Goal: Task Accomplishment & Management: Use online tool/utility

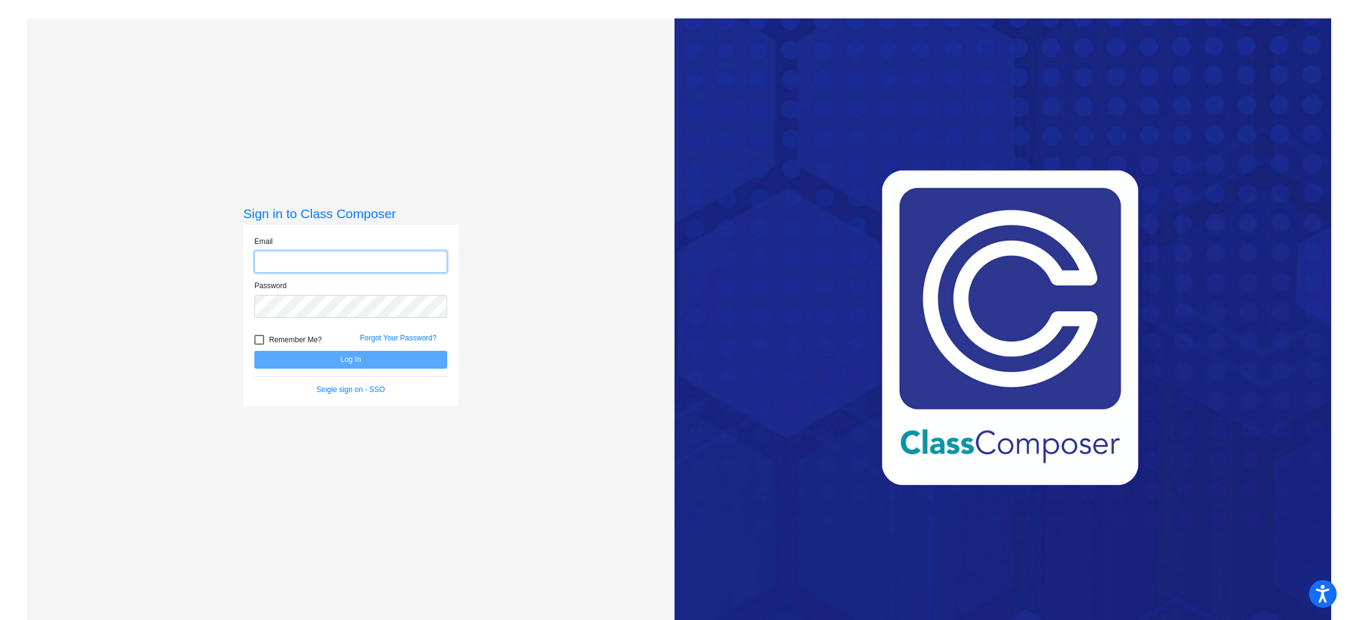
type input "[EMAIL_ADDRESS][DOMAIN_NAME]"
click at [376, 365] on button "Log In" at bounding box center [350, 360] width 193 height 18
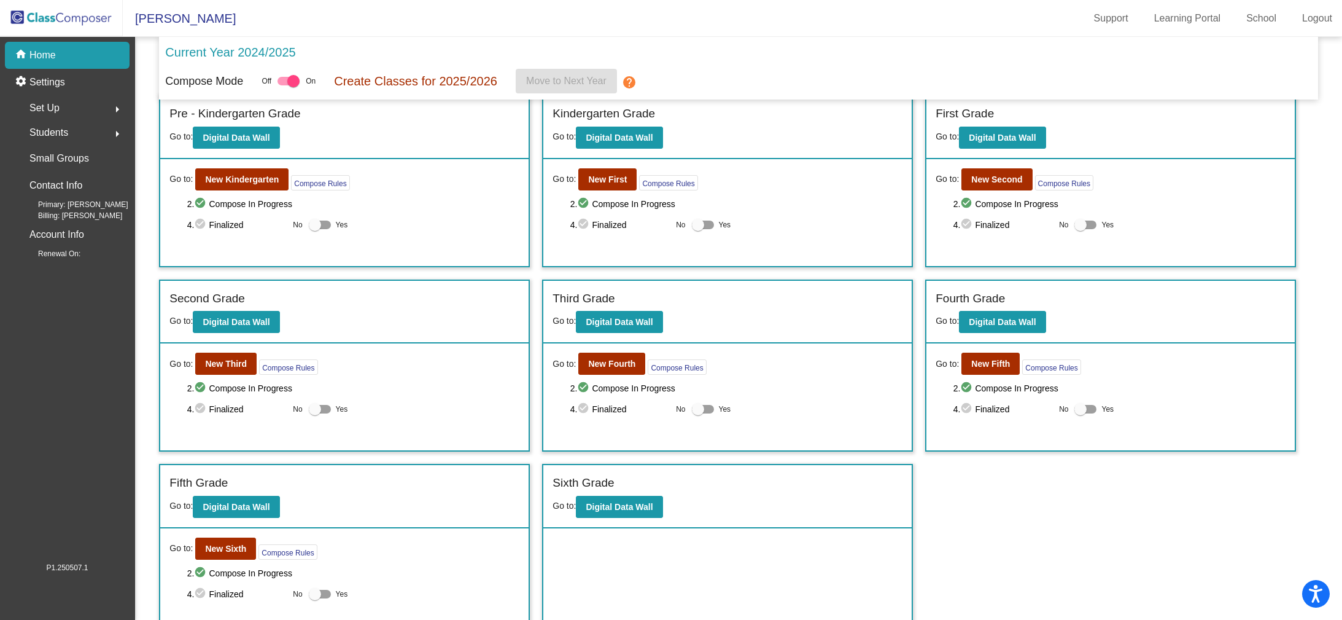
scroll to position [29, 0]
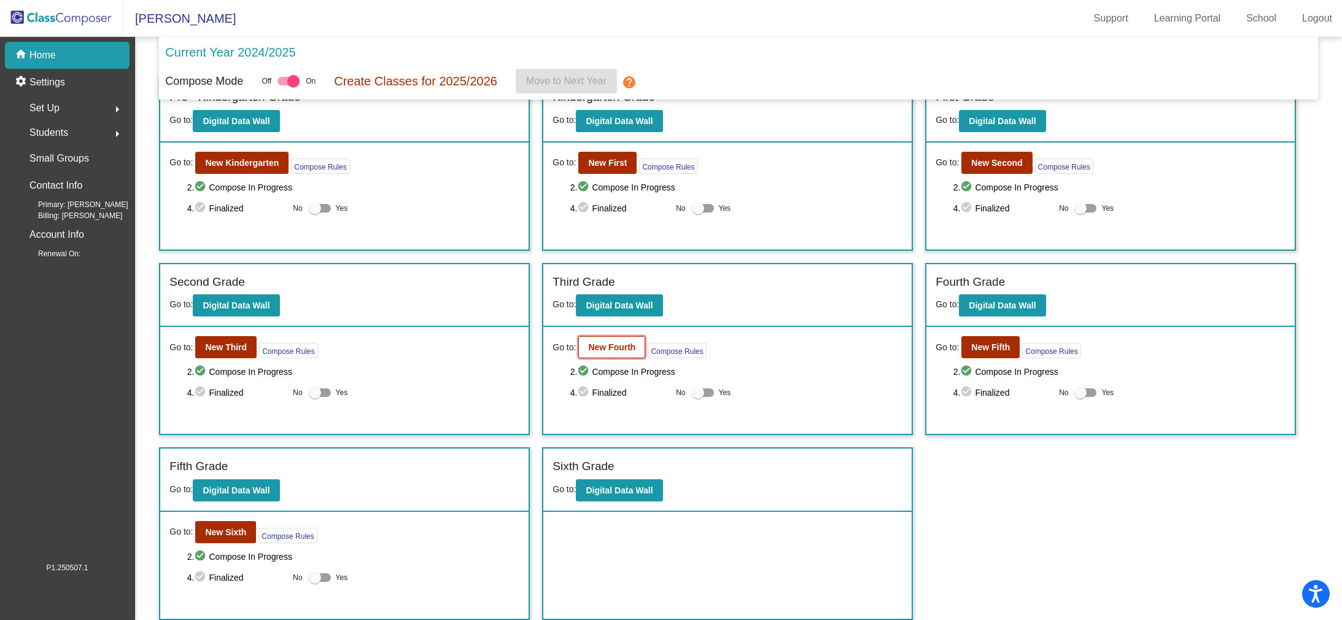
click at [623, 346] on b "New Fourth" at bounding box center [611, 347] width 47 height 10
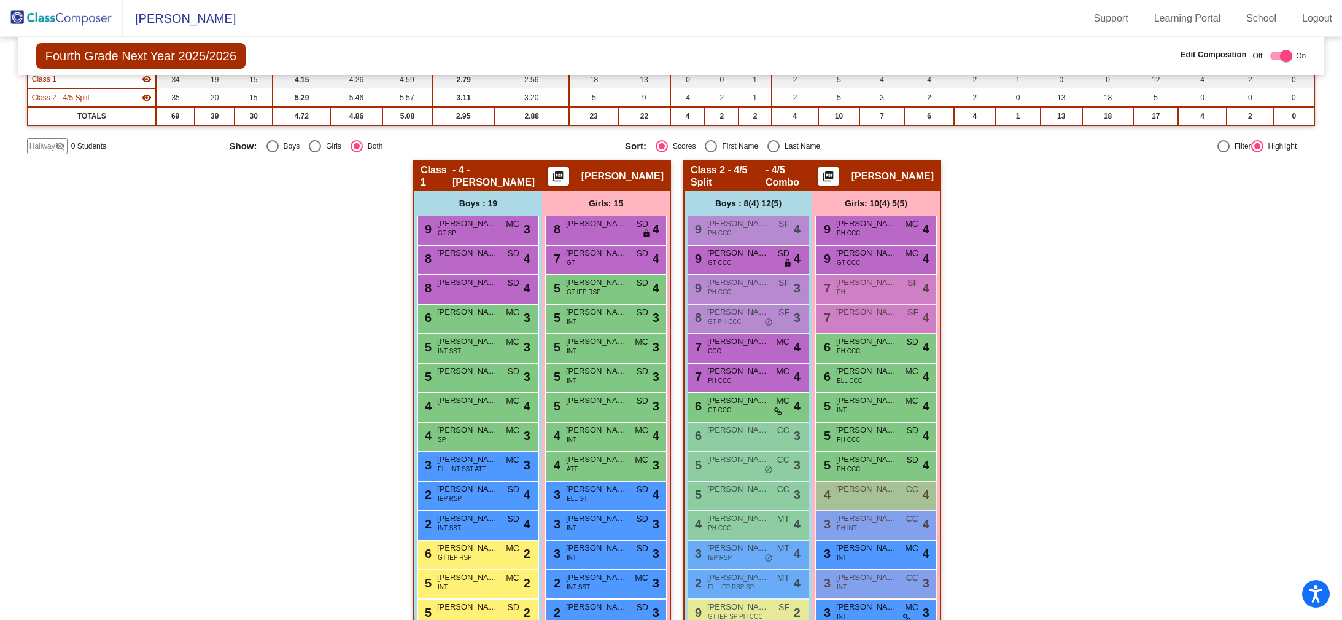
scroll to position [144, 0]
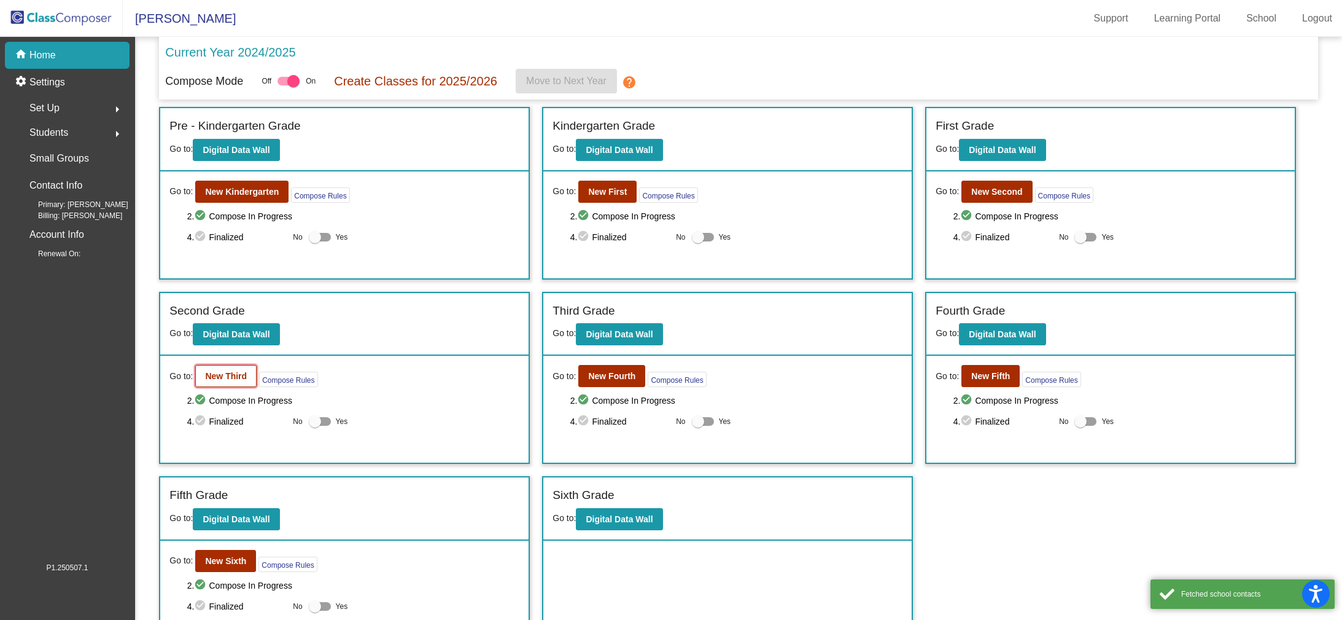
click at [221, 382] on button "New Third" at bounding box center [225, 376] width 61 height 22
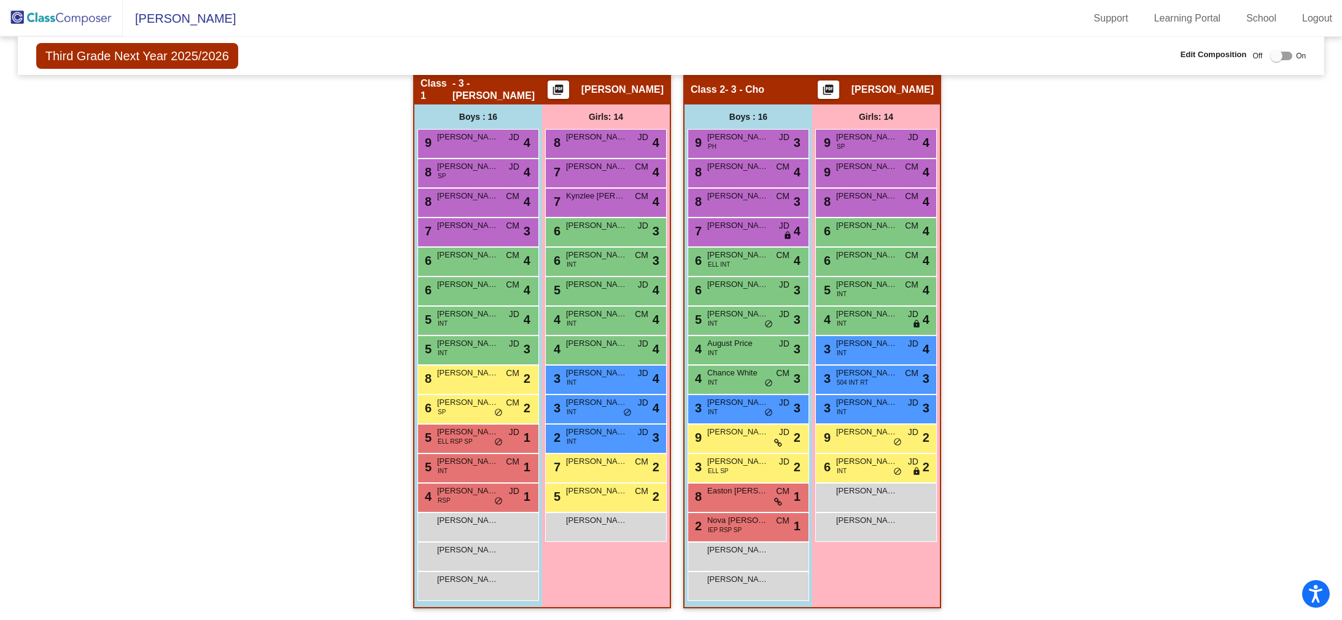
click at [79, 19] on img at bounding box center [61, 18] width 123 height 36
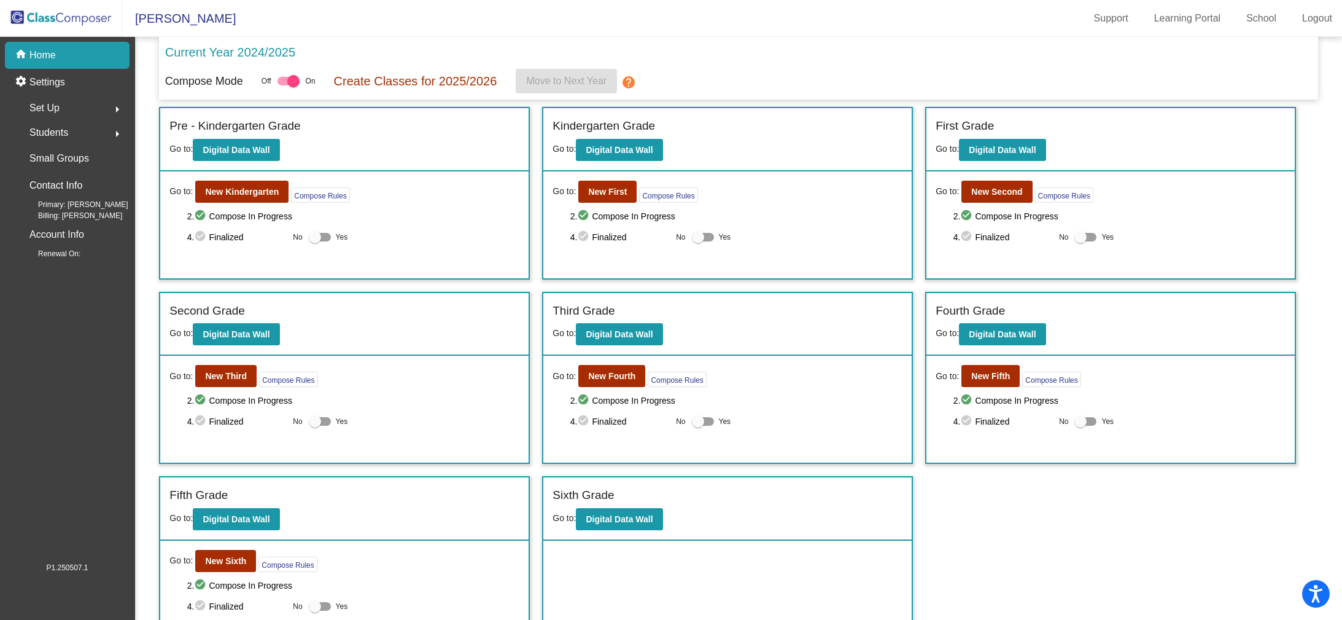
scroll to position [29, 0]
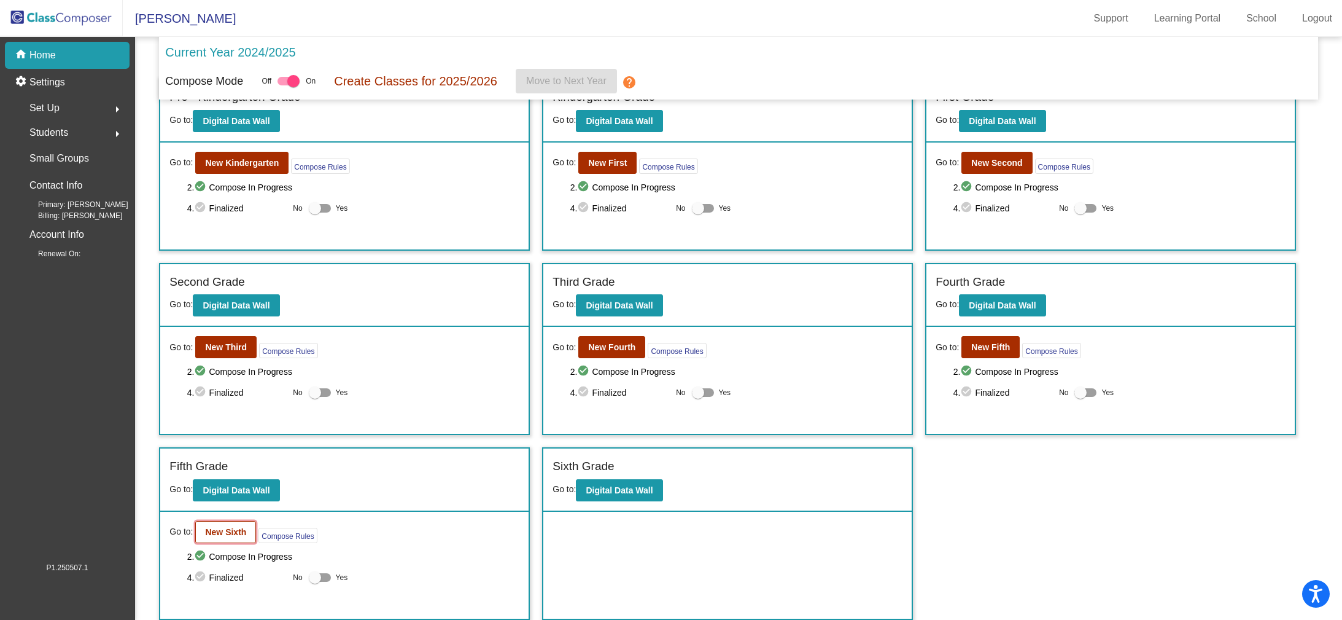
click at [237, 532] on b "New Sixth" at bounding box center [225, 532] width 41 height 10
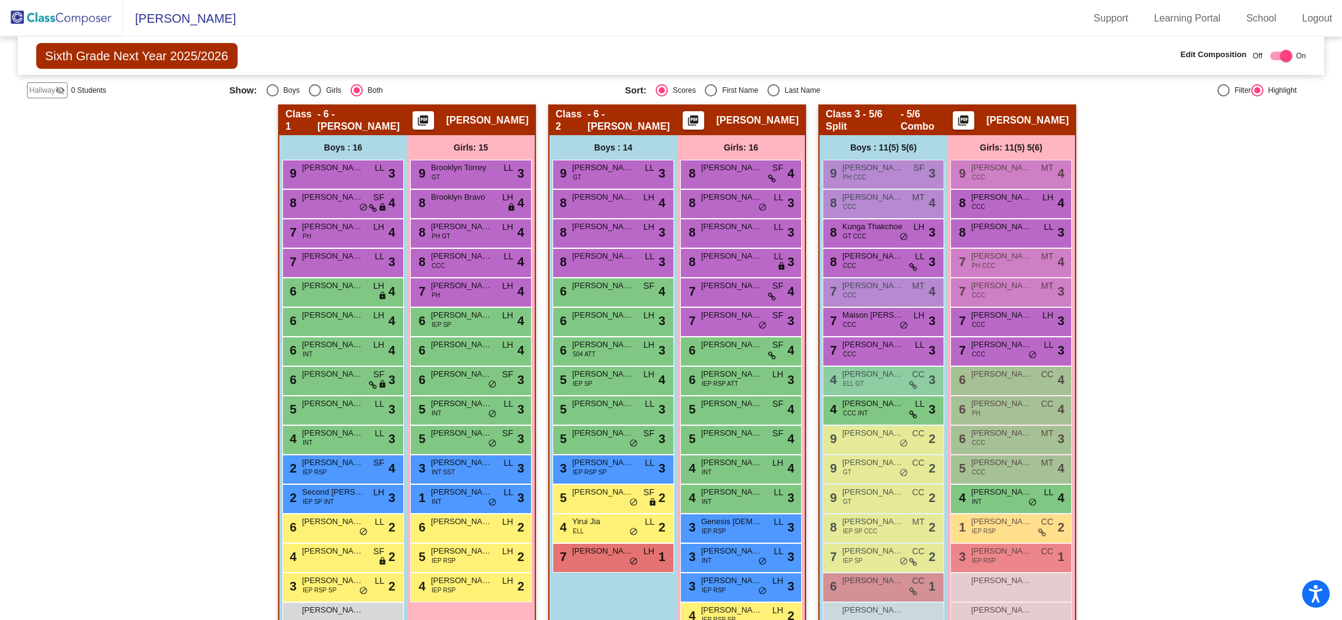
scroll to position [251, 0]
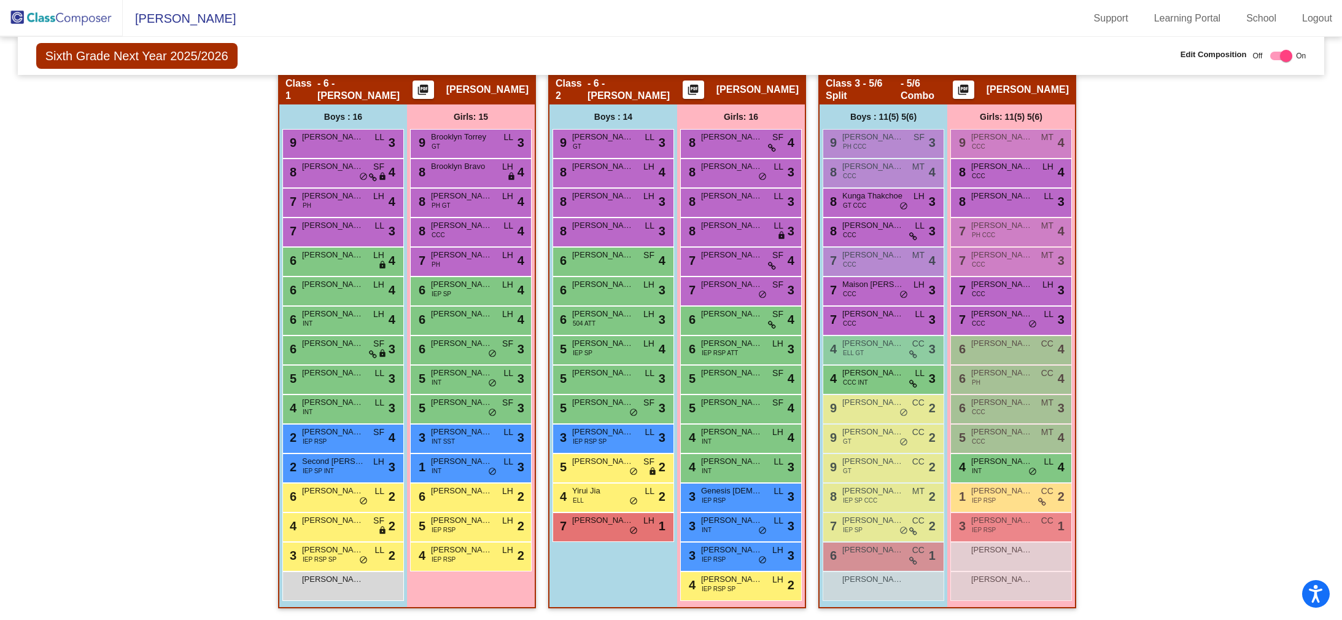
click at [96, 17] on img at bounding box center [61, 18] width 123 height 36
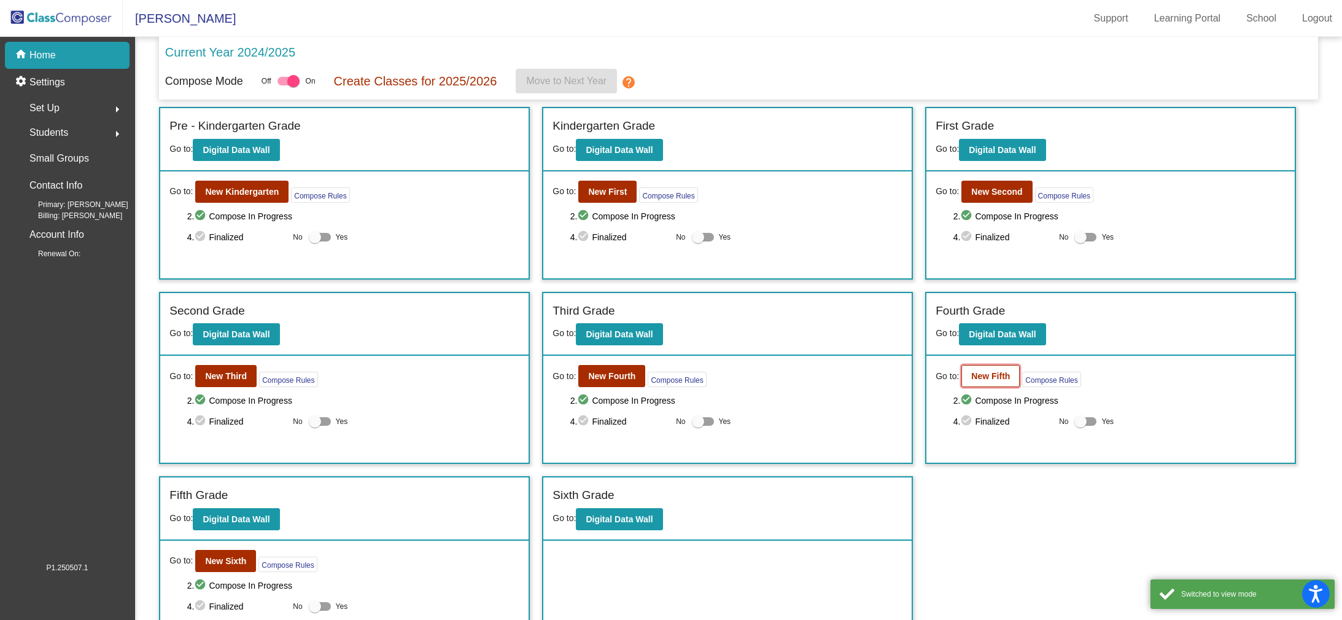
click at [995, 373] on b "New Fifth" at bounding box center [990, 376] width 39 height 10
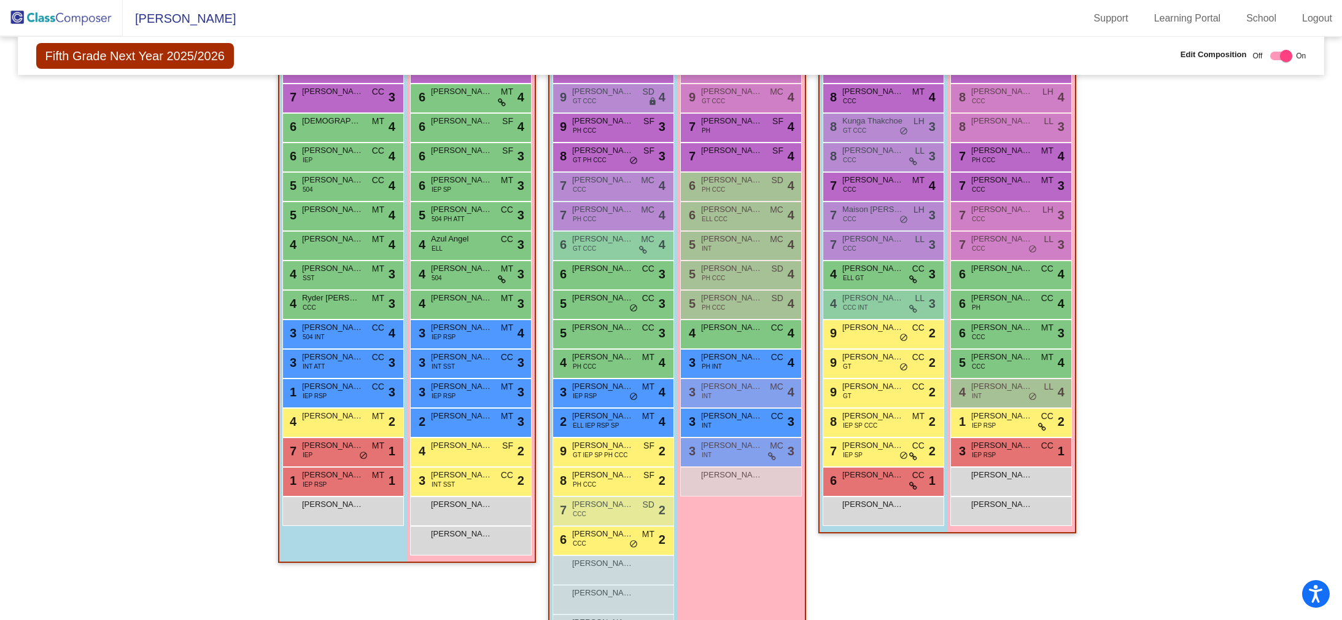
scroll to position [314, 0]
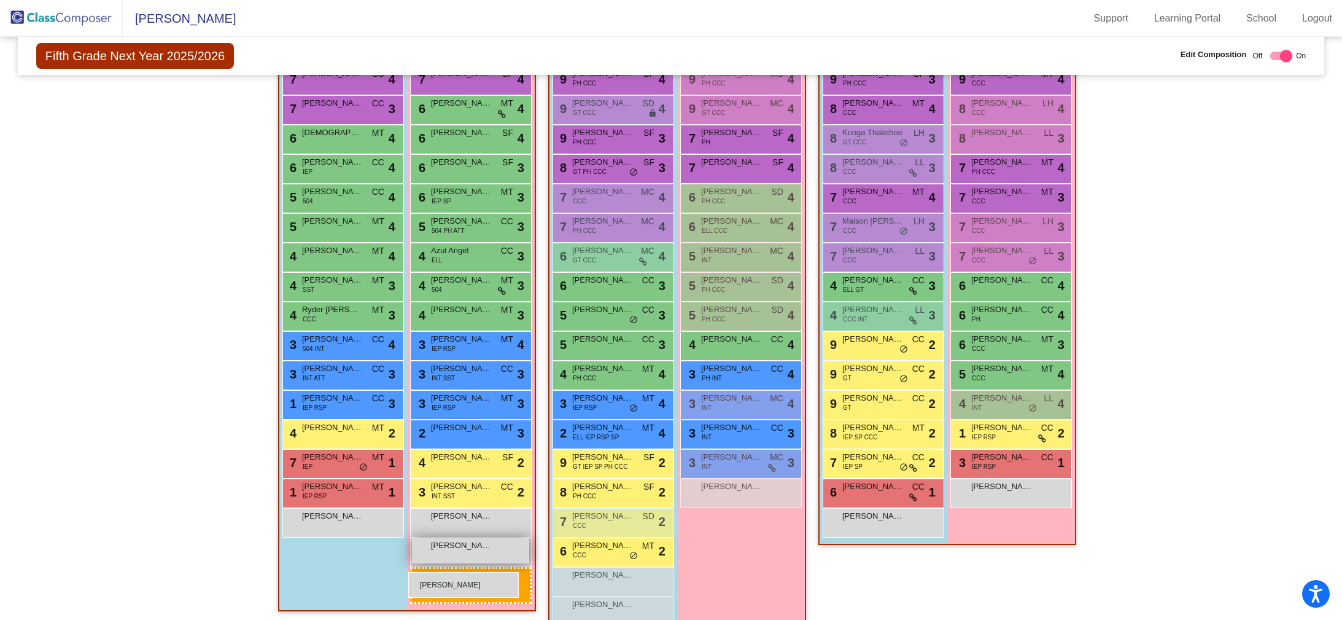
drag, startPoint x: 1014, startPoint y: 492, endPoint x: 408, endPoint y: 571, distance: 610.7
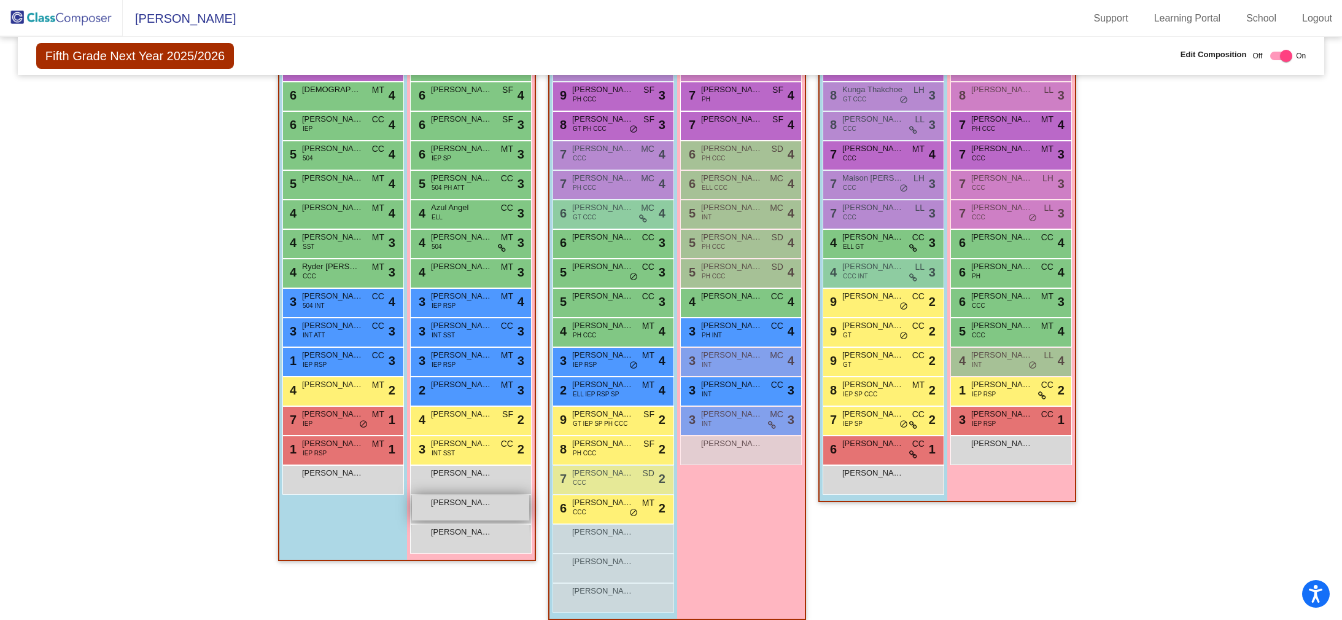
scroll to position [354, 0]
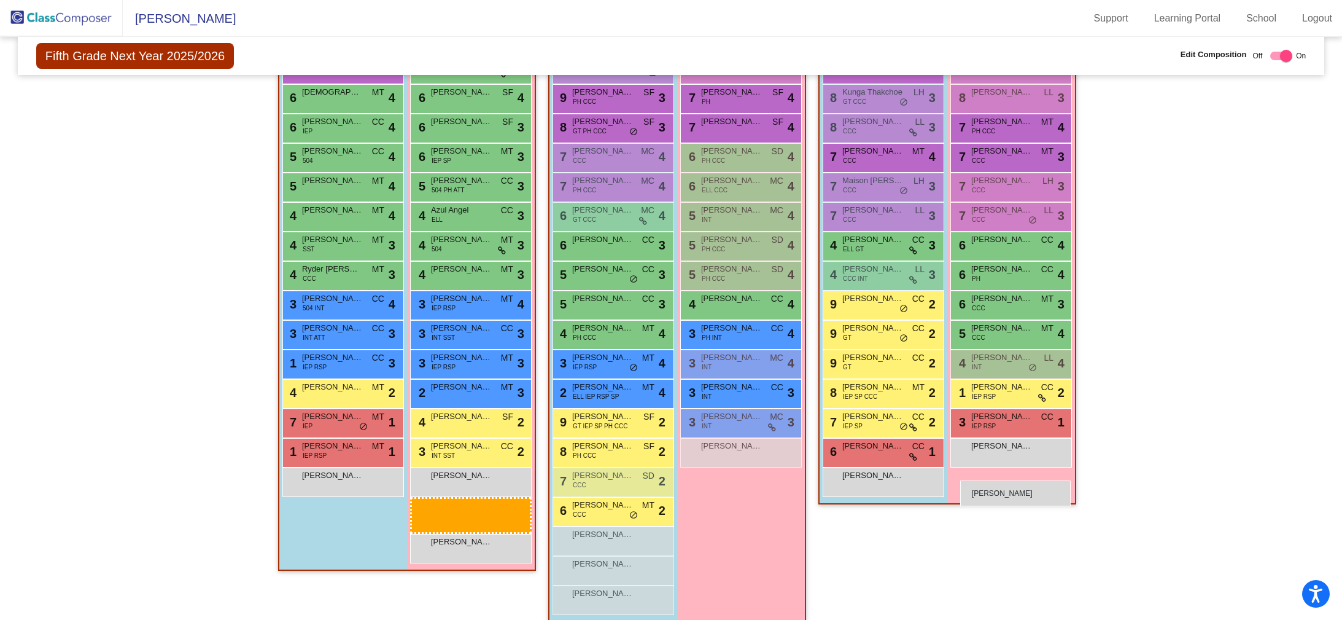
drag, startPoint x: 455, startPoint y: 502, endPoint x: 959, endPoint y: 478, distance: 504.7
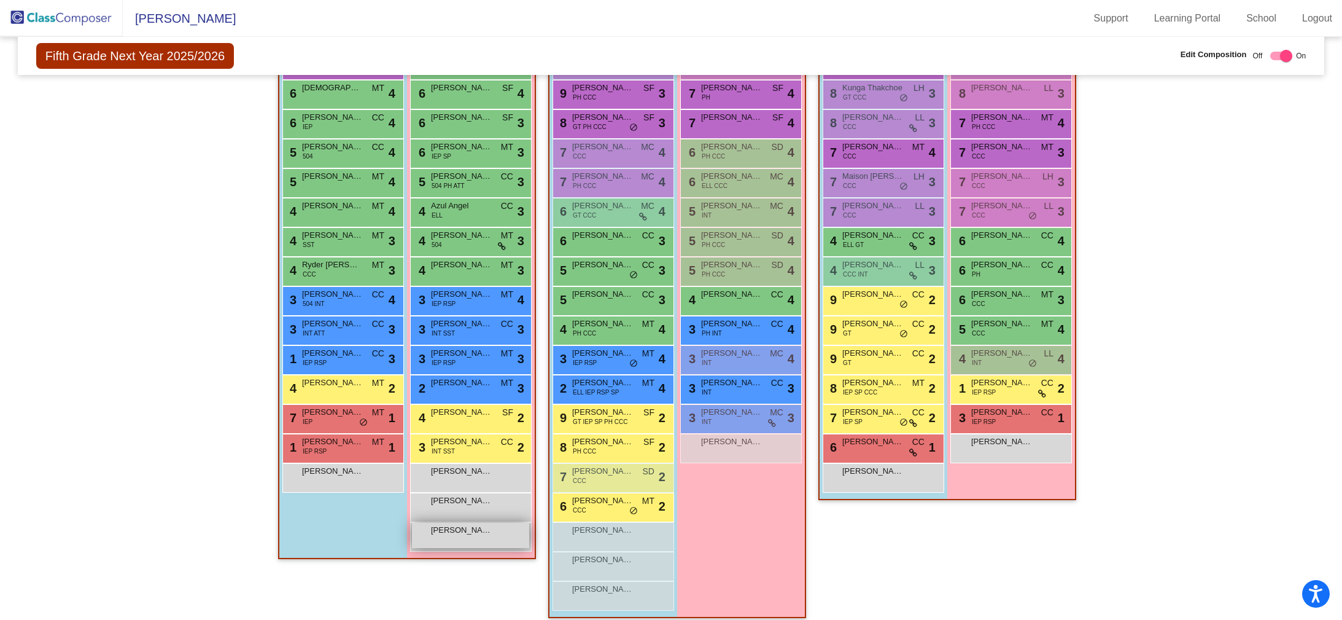
scroll to position [353, 0]
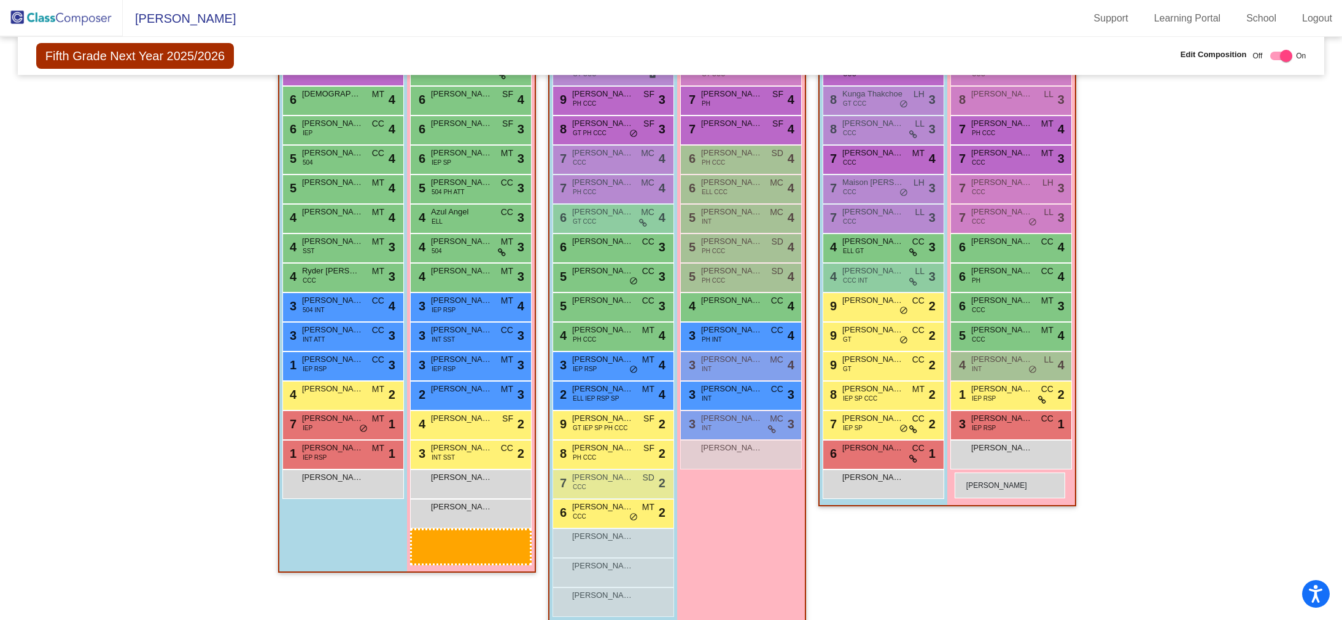
drag, startPoint x: 469, startPoint y: 535, endPoint x: 955, endPoint y: 472, distance: 489.9
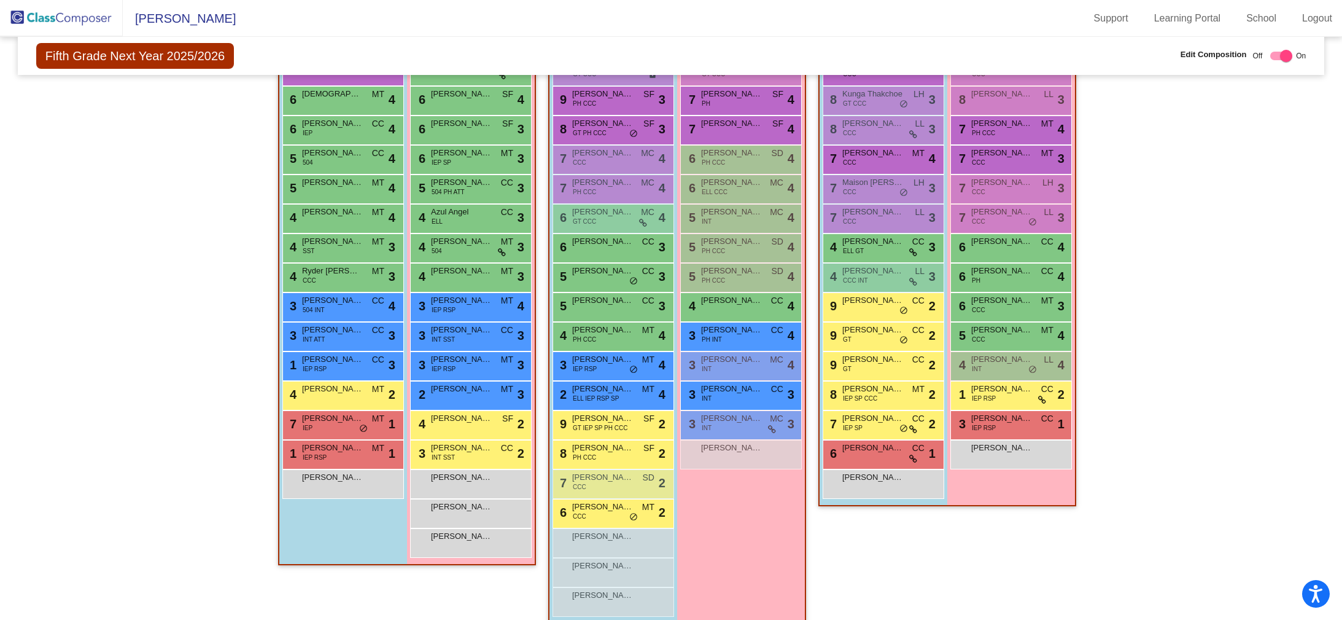
scroll to position [363, 0]
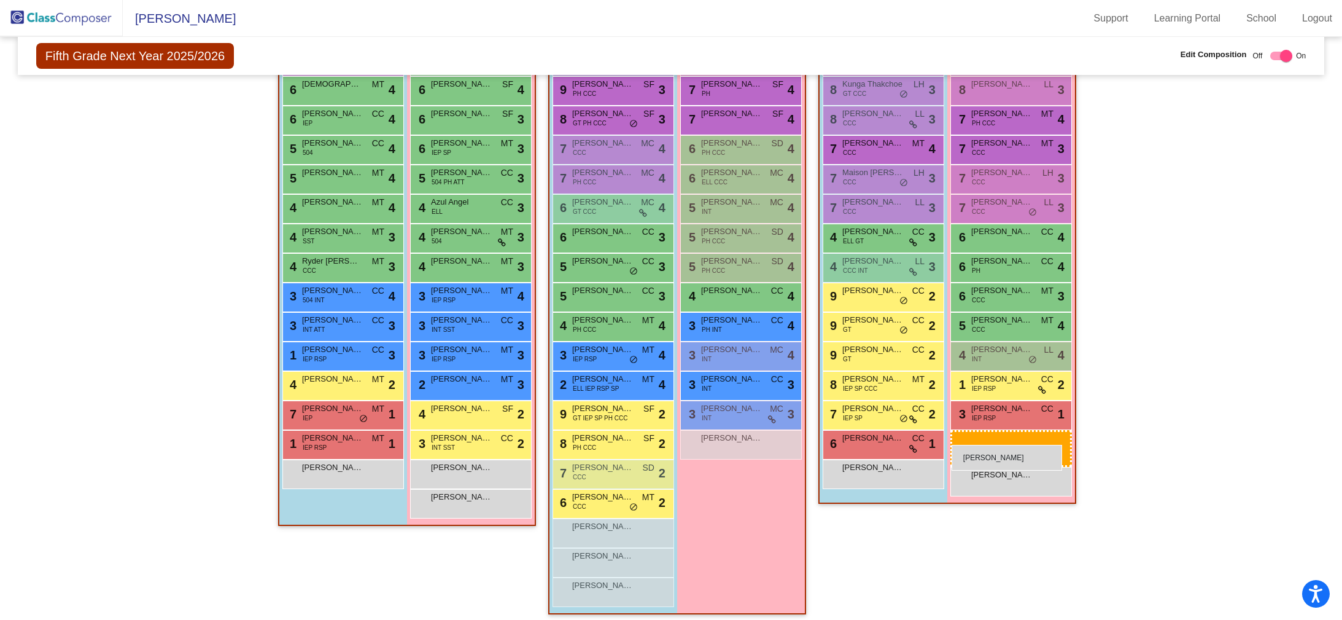
drag, startPoint x: 481, startPoint y: 526, endPoint x: 952, endPoint y: 445, distance: 477.4
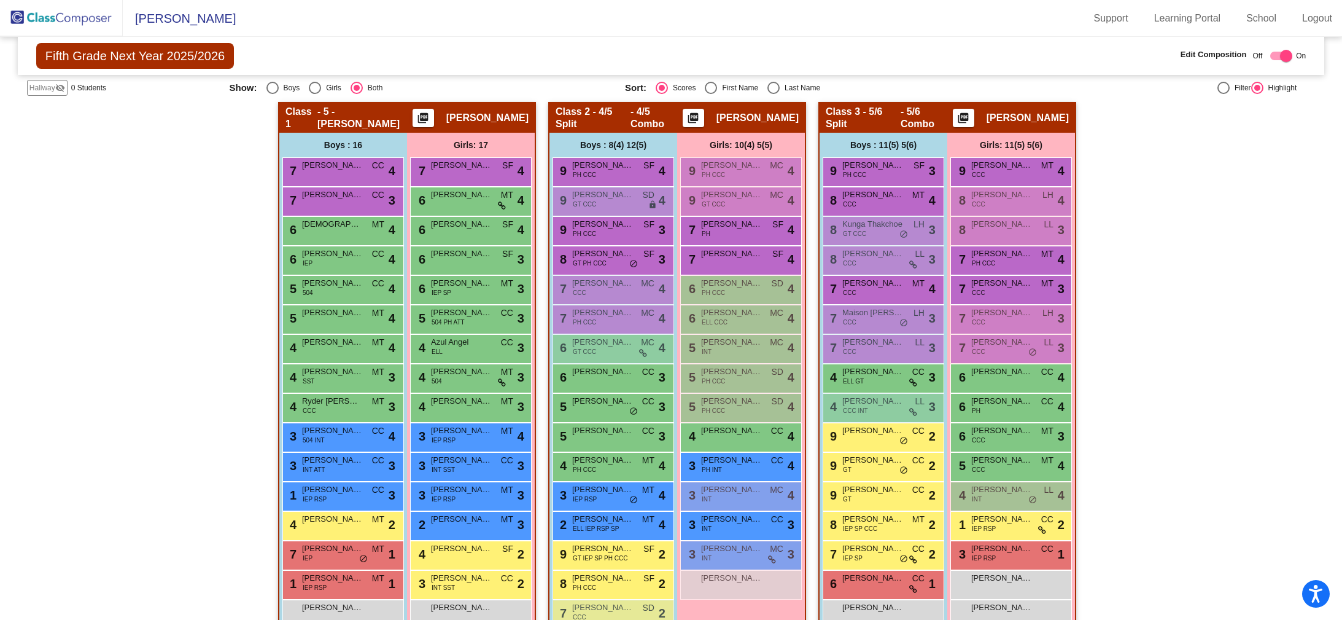
scroll to position [230, 0]
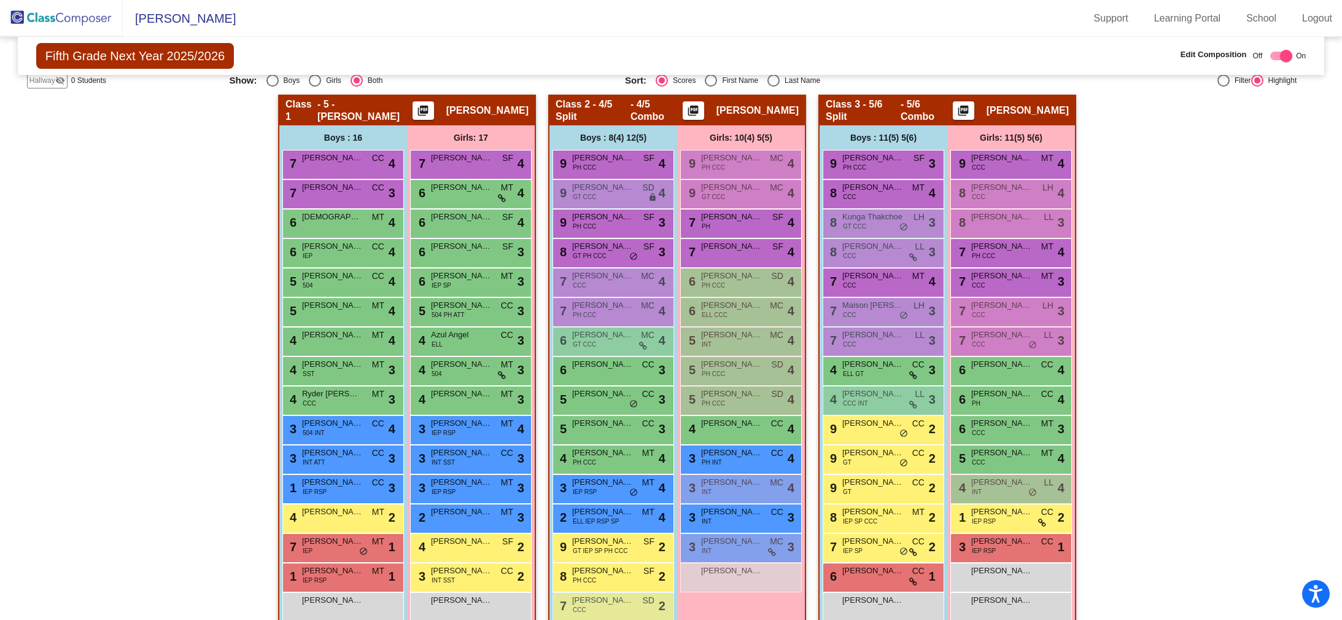
click at [52, 23] on img at bounding box center [61, 18] width 123 height 36
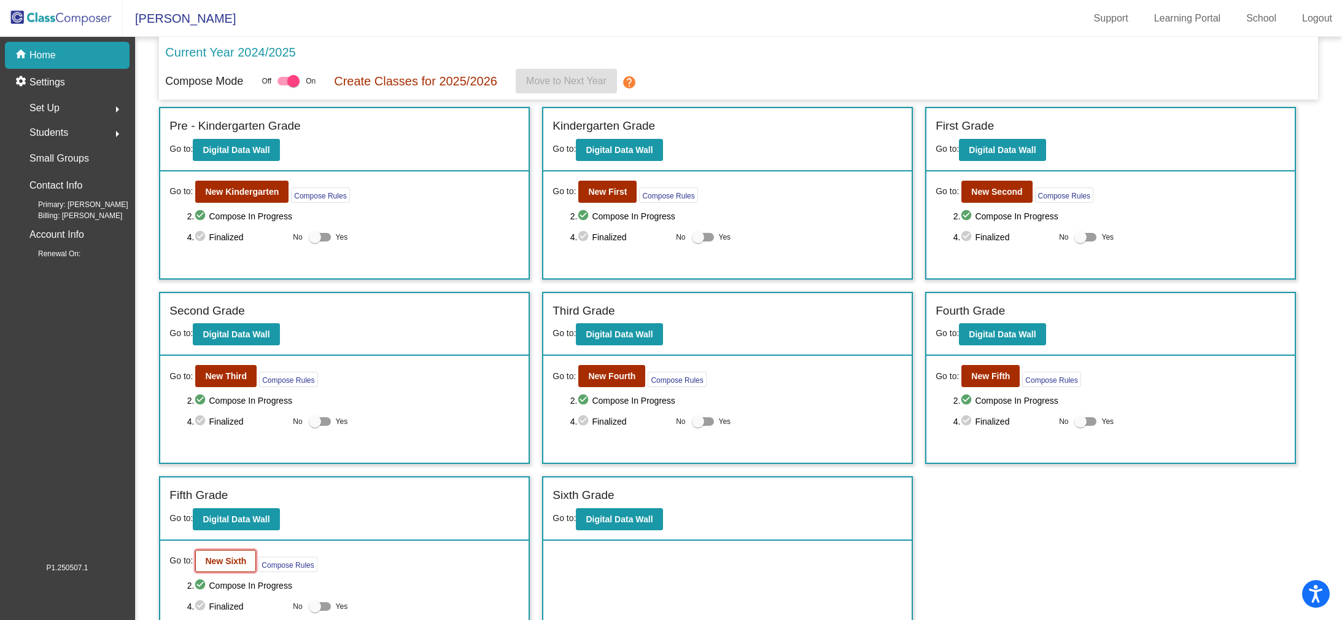
click at [220, 563] on b "New Sixth" at bounding box center [225, 561] width 41 height 10
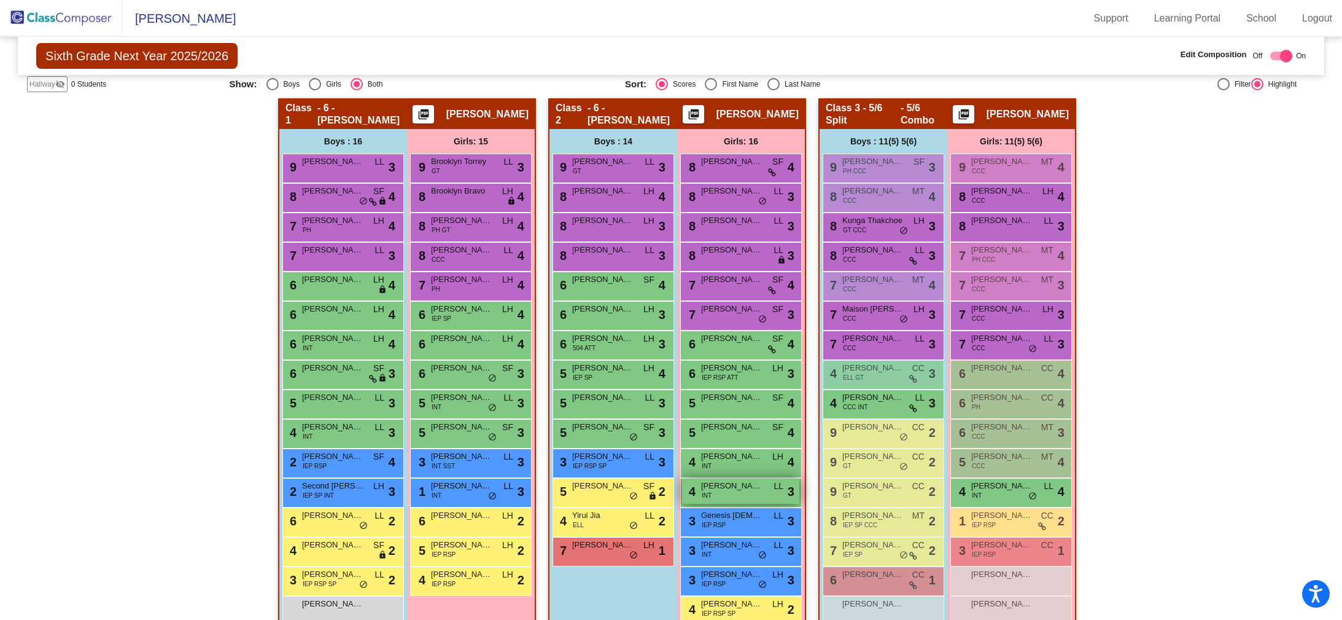
scroll to position [251, 0]
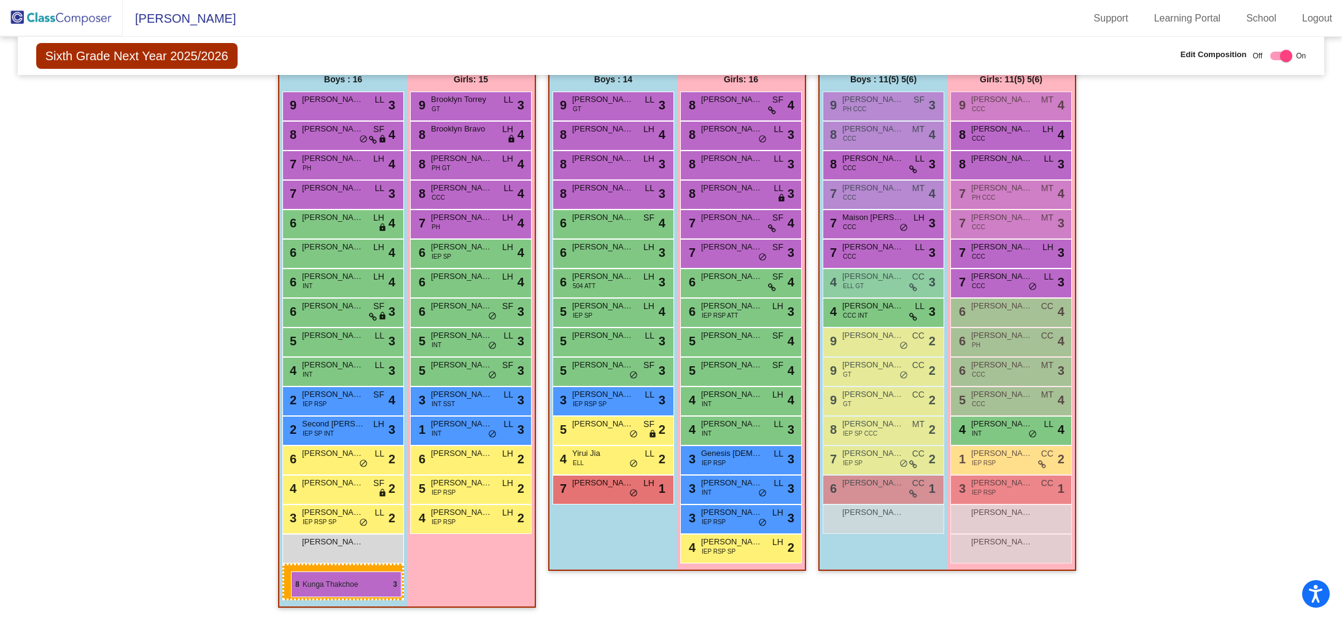
drag, startPoint x: 865, startPoint y: 200, endPoint x: 291, endPoint y: 571, distance: 683.4
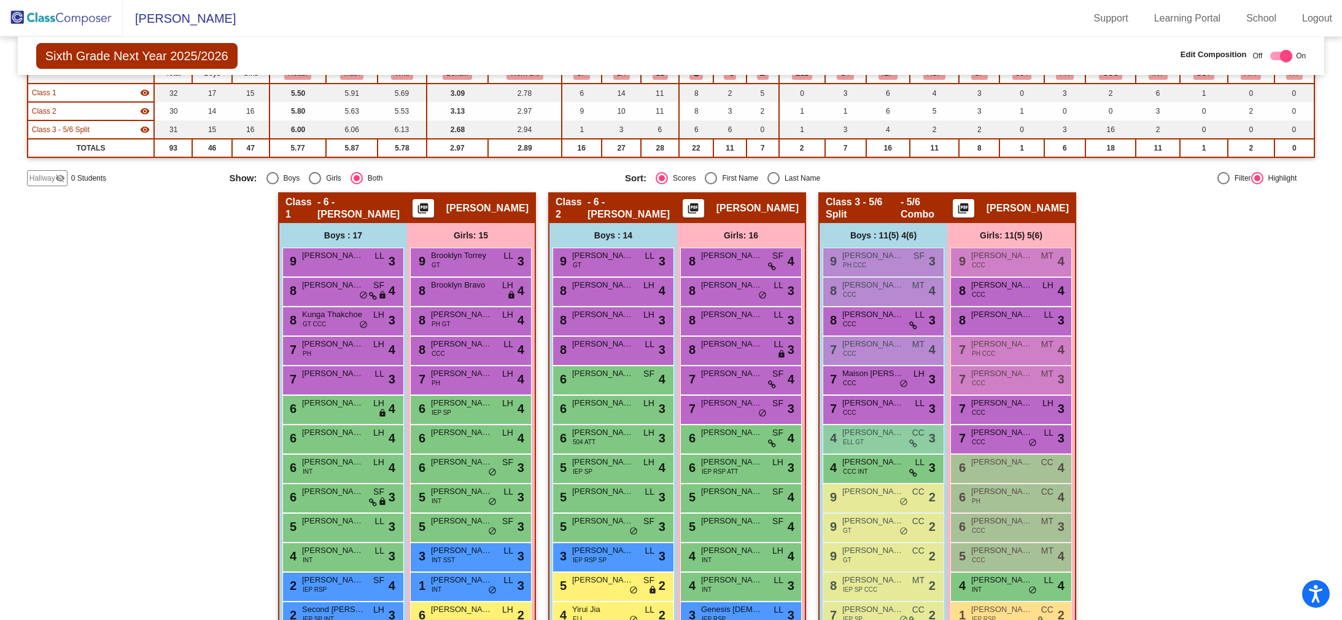
scroll to position [0, 0]
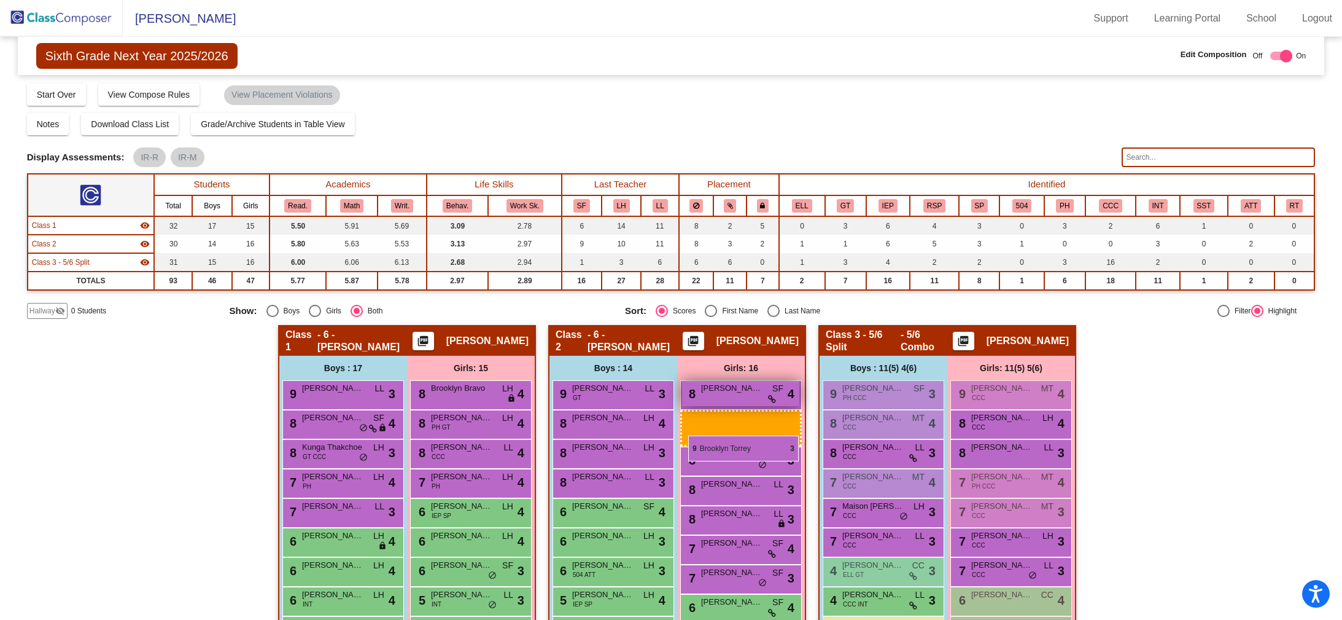
drag, startPoint x: 461, startPoint y: 395, endPoint x: 689, endPoint y: 435, distance: 231.3
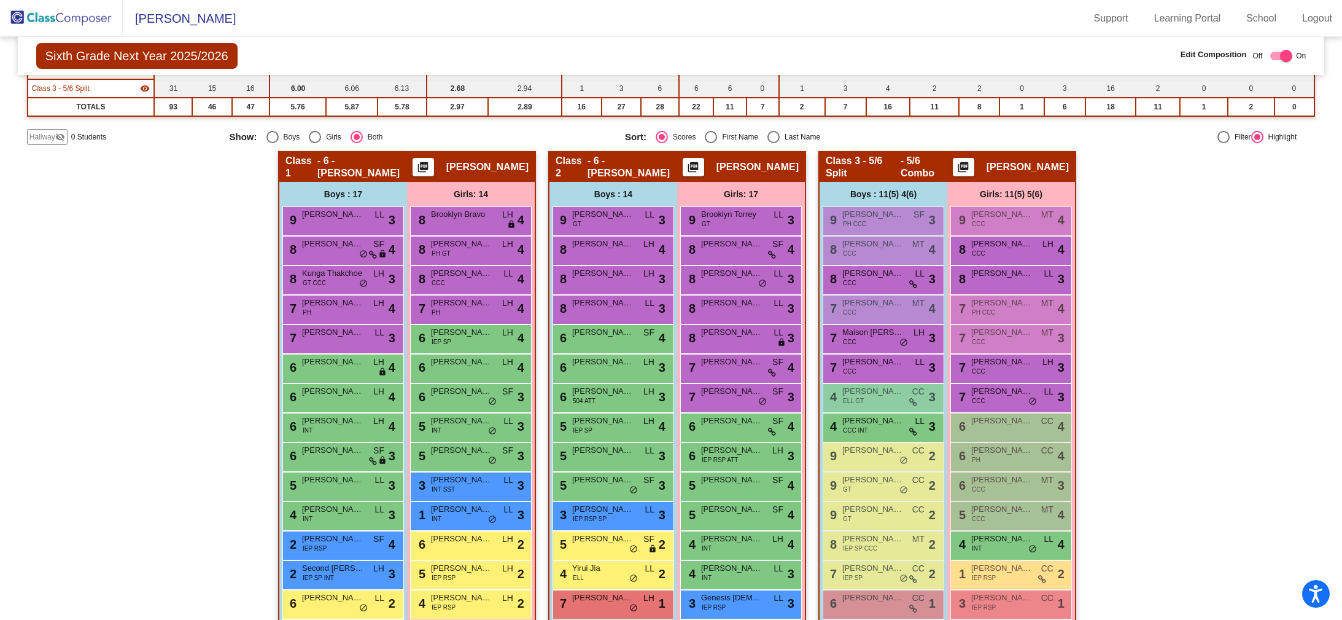
scroll to position [171, 0]
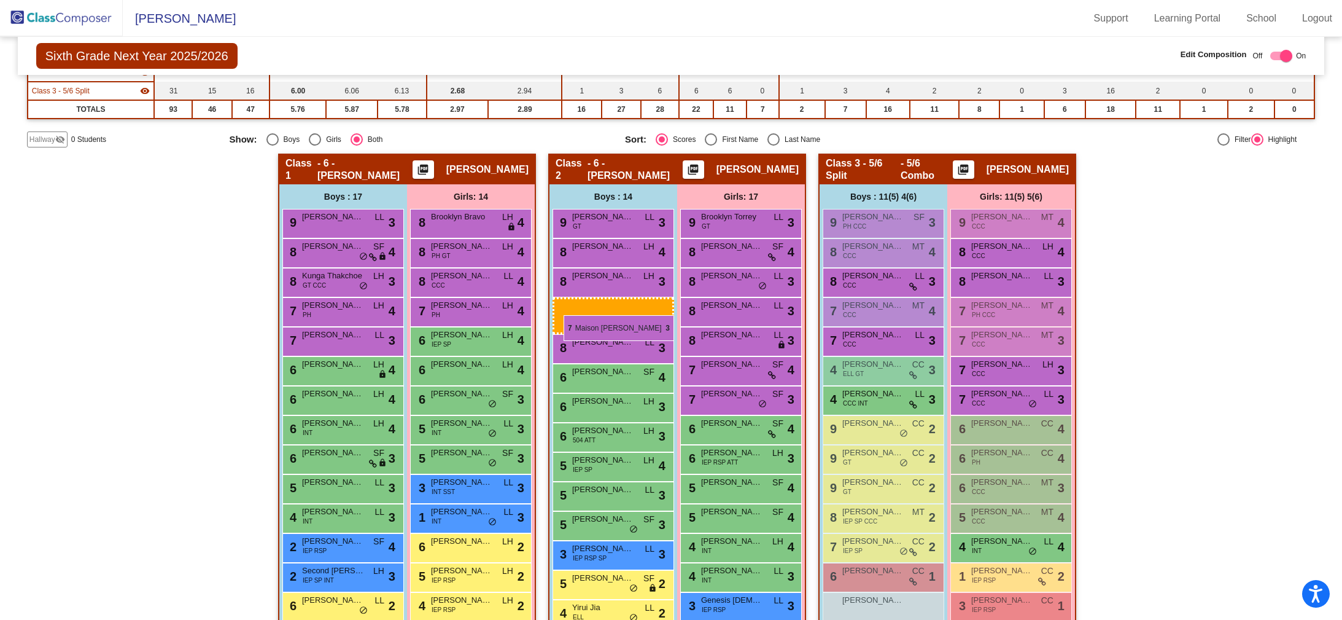
drag, startPoint x: 873, startPoint y: 342, endPoint x: 564, endPoint y: 314, distance: 310.1
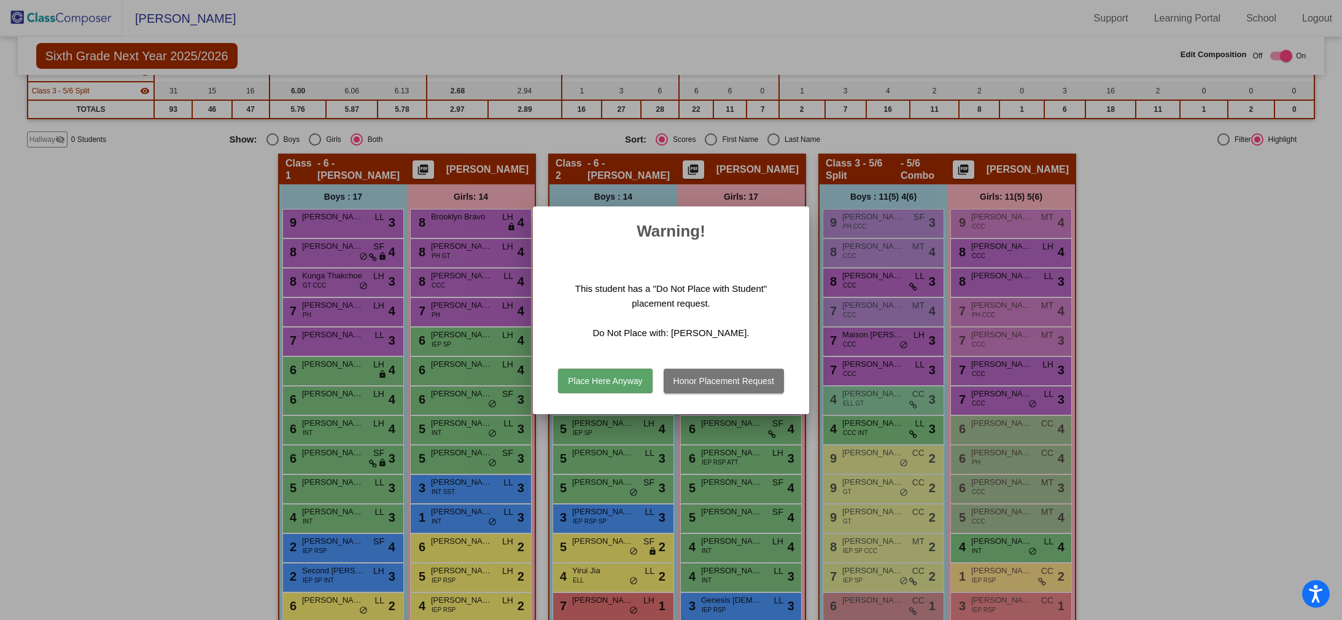
click at [765, 381] on button "Honor Placement Request" at bounding box center [724, 380] width 120 height 25
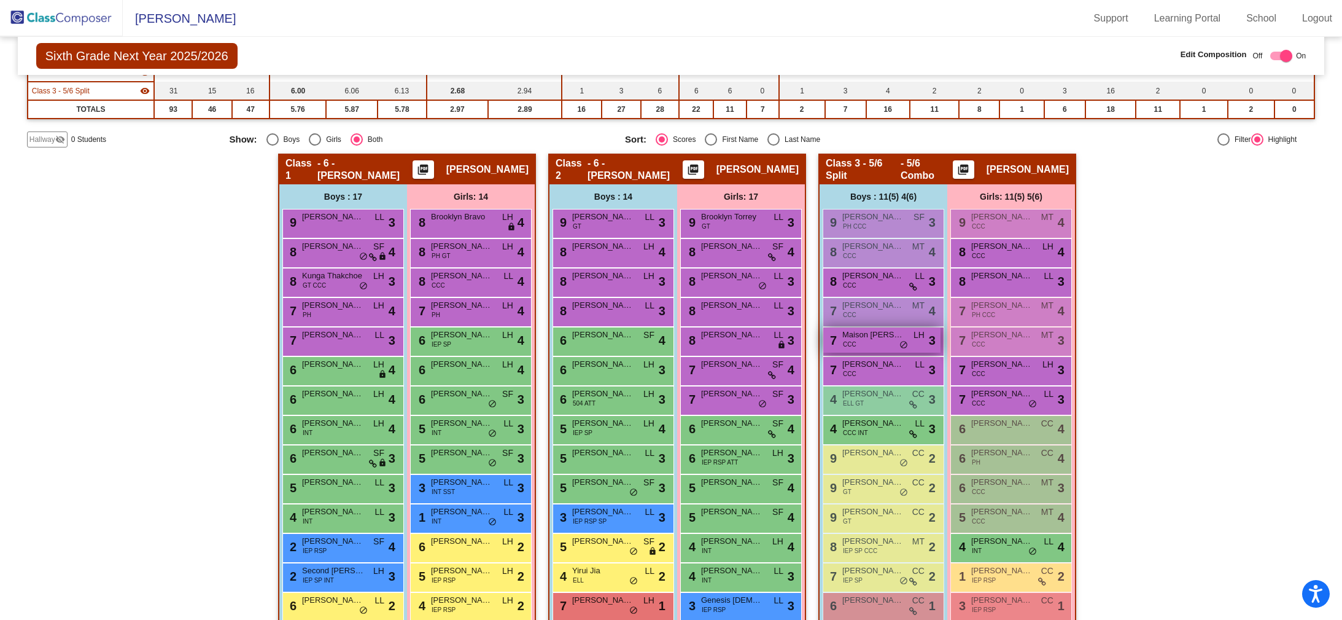
click at [883, 342] on div "7 Maison [PERSON_NAME] CCC LH lock do_not_disturb_alt 3" at bounding box center [881, 339] width 117 height 25
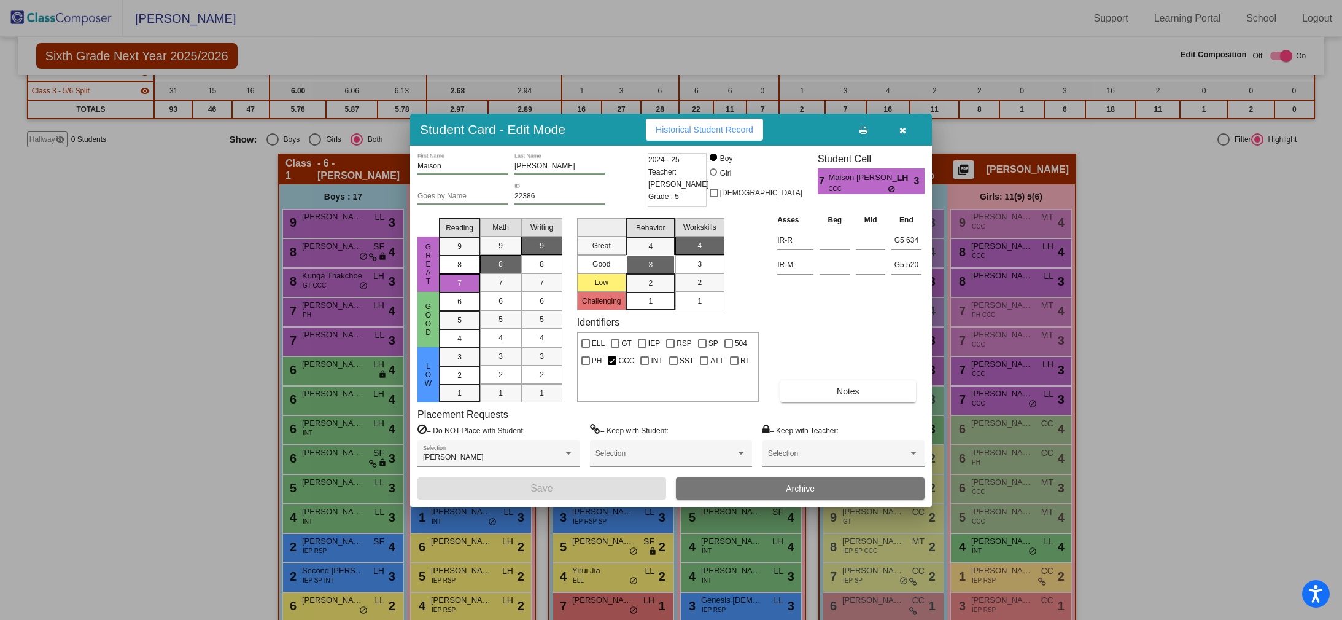
click at [906, 134] on button "button" at bounding box center [902, 130] width 39 height 22
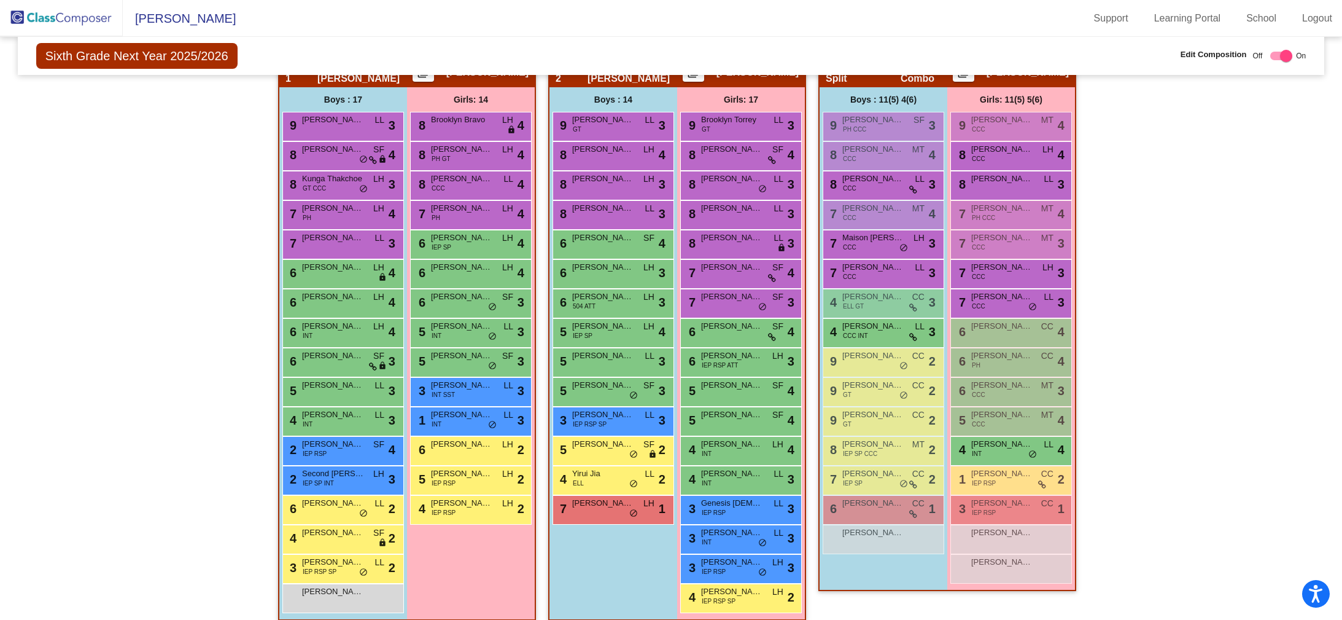
scroll to position [274, 0]
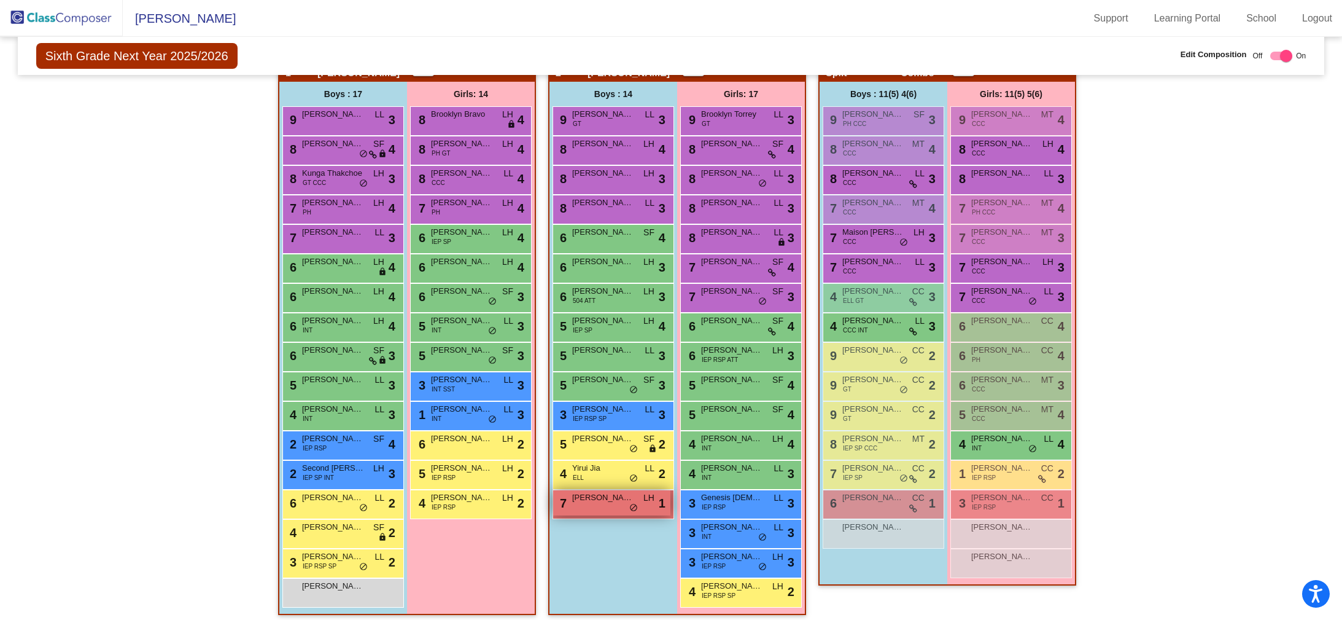
click at [615, 501] on span "[PERSON_NAME]" at bounding box center [602, 497] width 61 height 12
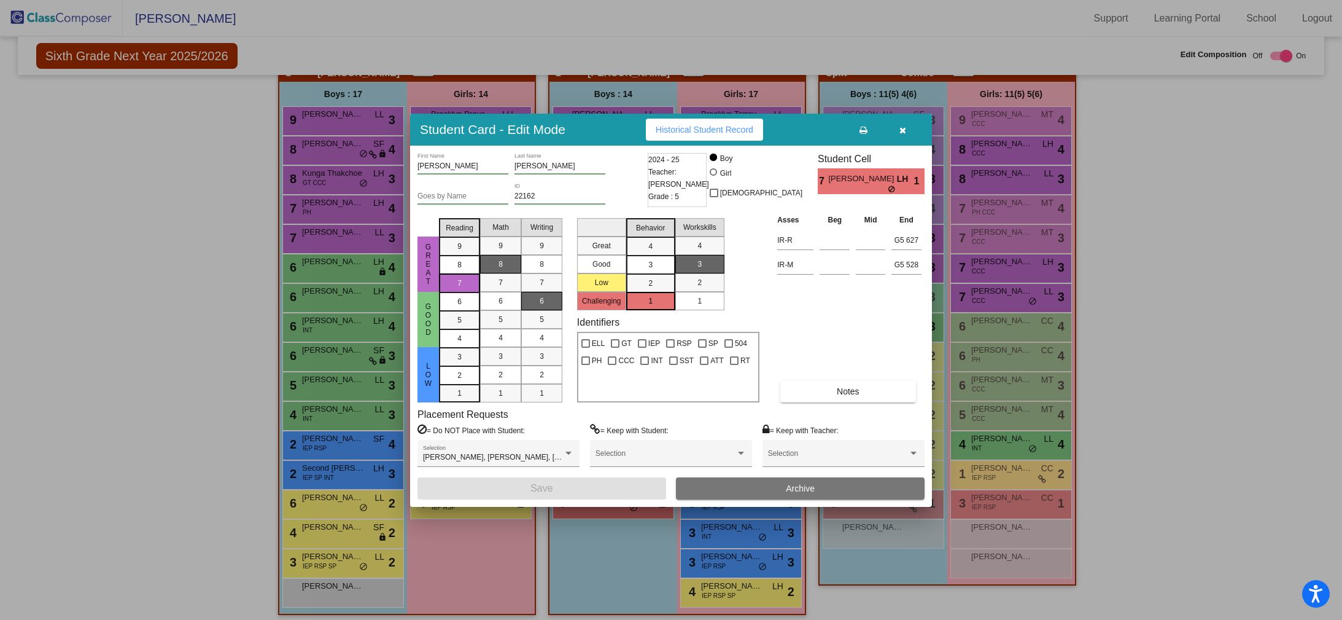
click at [910, 133] on button "button" at bounding box center [902, 130] width 39 height 22
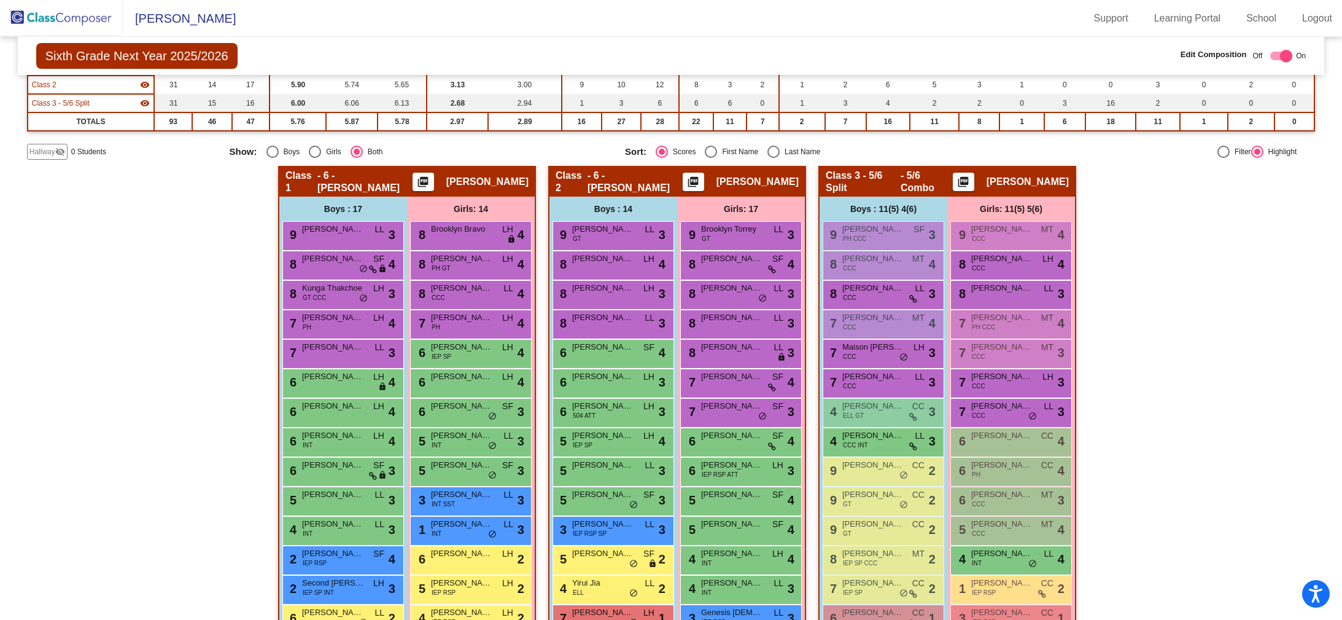
scroll to position [157, 0]
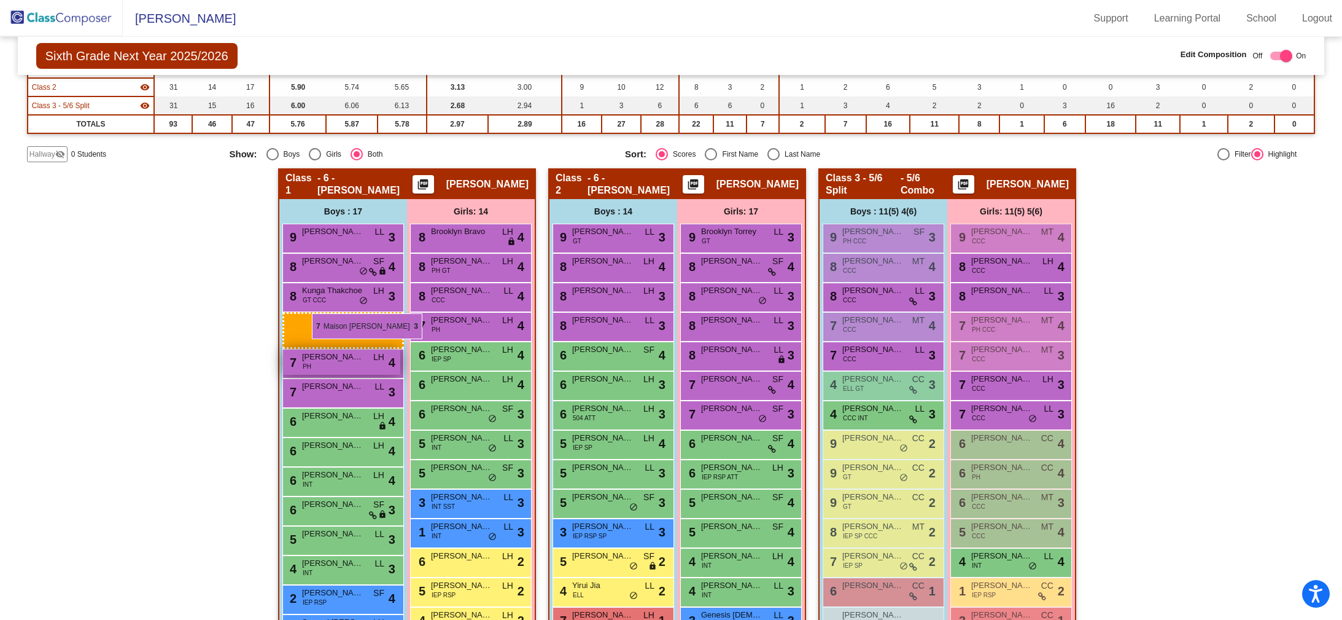
drag, startPoint x: 859, startPoint y: 361, endPoint x: 313, endPoint y: 313, distance: 548.1
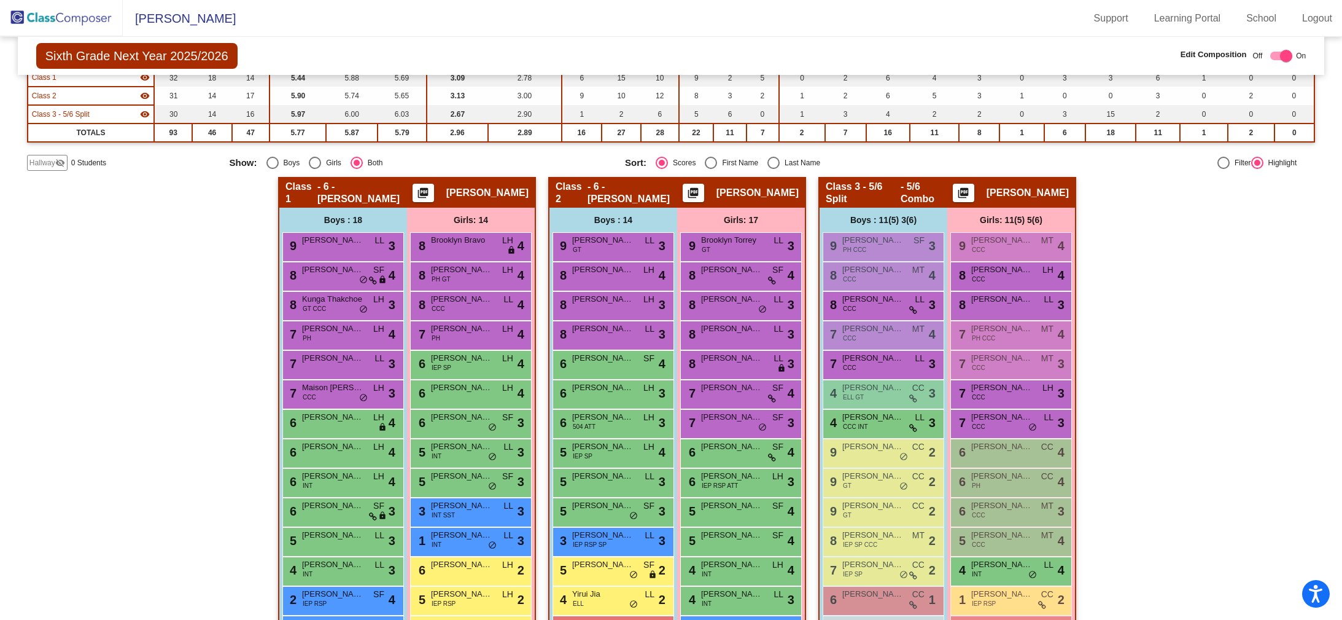
scroll to position [233, 0]
